Goal: Transaction & Acquisition: Purchase product/service

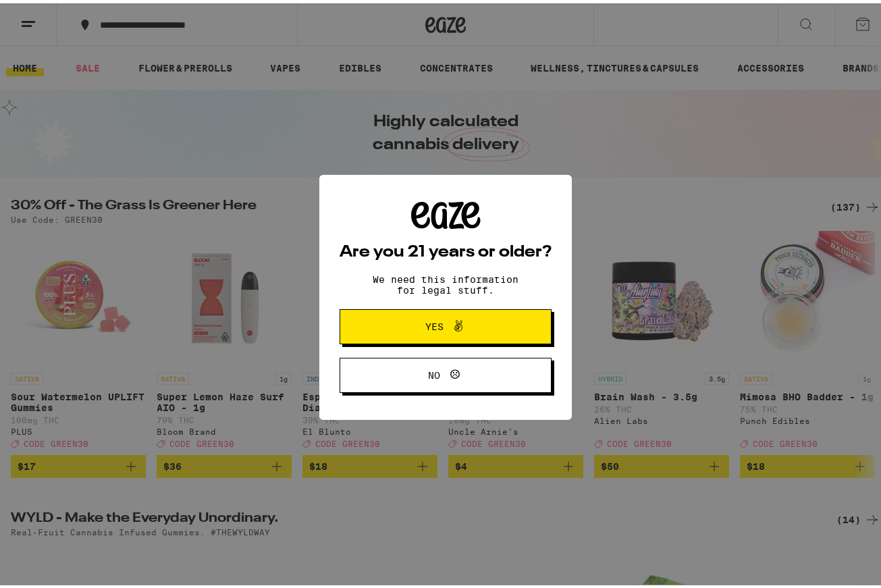
click at [481, 332] on span "Yes" at bounding box center [445, 324] width 103 height 18
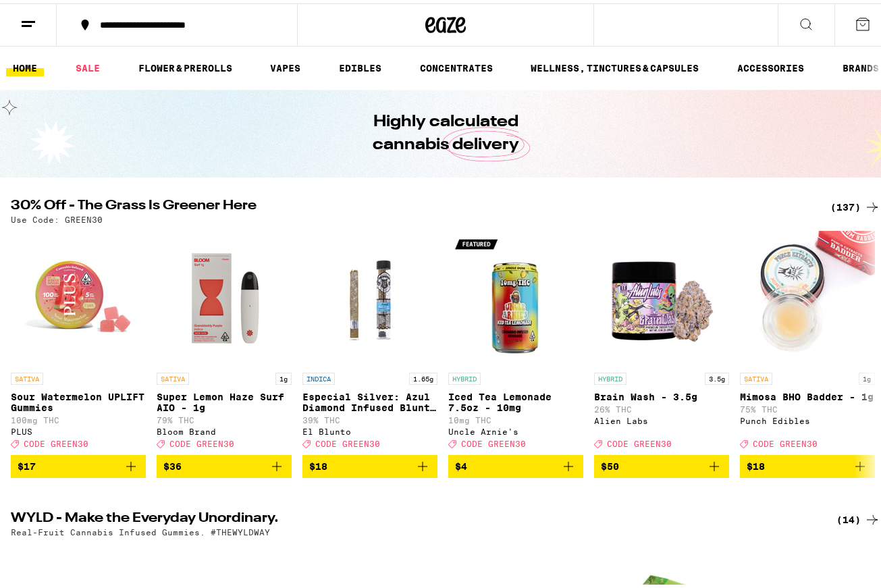
click at [846, 204] on div "(137)" at bounding box center [855, 204] width 50 height 16
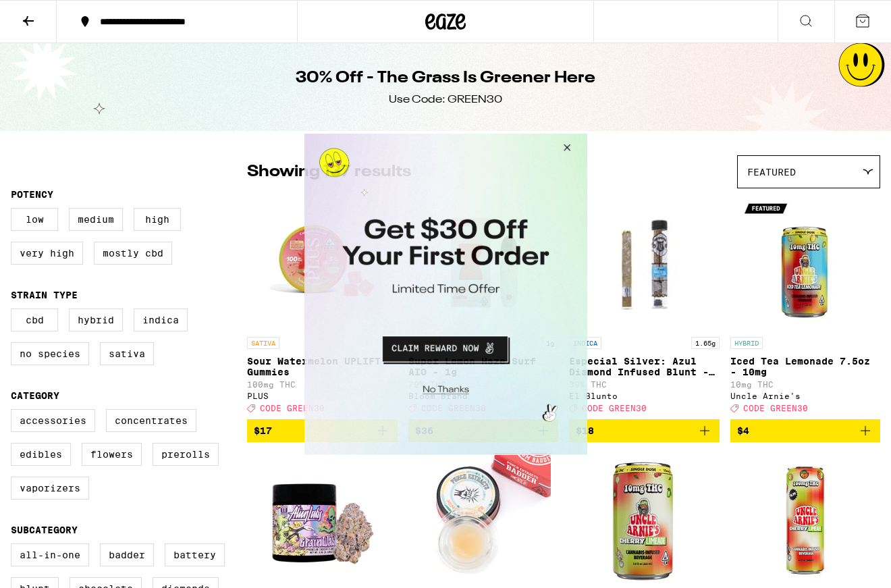
click at [571, 148] on button "Close Modal" at bounding box center [564, 149] width 36 height 32
